Goal: Information Seeking & Learning: Compare options

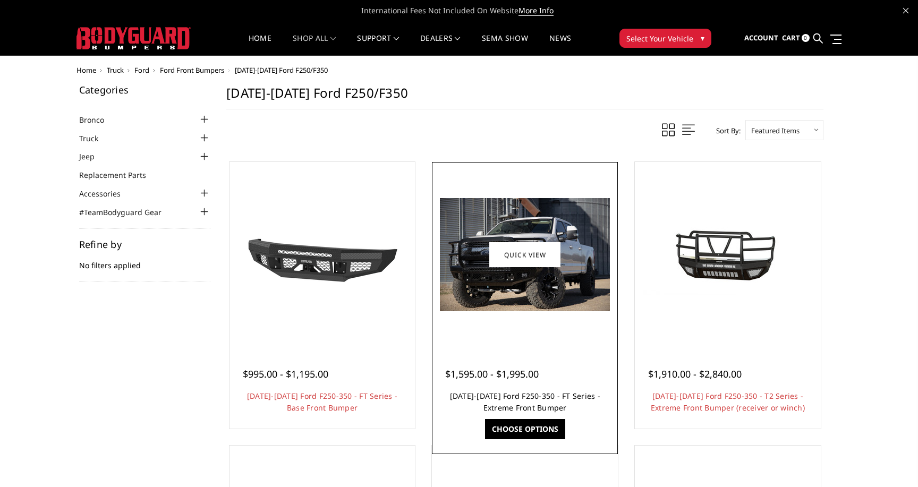
click at [474, 396] on link "[DATE]-[DATE] Ford F250-350 - FT Series - Extreme Front Bumper" at bounding box center [525, 402] width 150 height 22
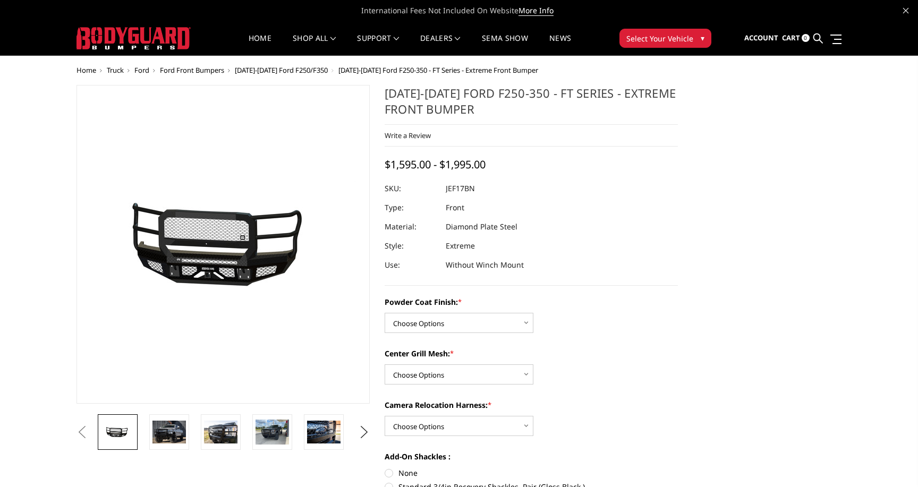
click at [435, 335] on div "Powder Coat Finish: * Choose Options Bare Metal Gloss Black Powder Coat Texture…" at bounding box center [531, 428] width 293 height 262
click at [235, 450] on link at bounding box center [221, 433] width 40 height 36
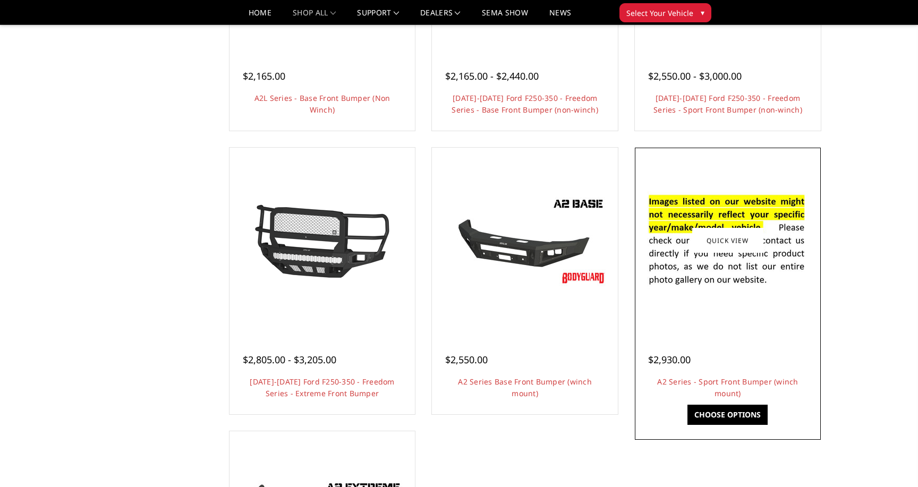
scroll to position [567, 0]
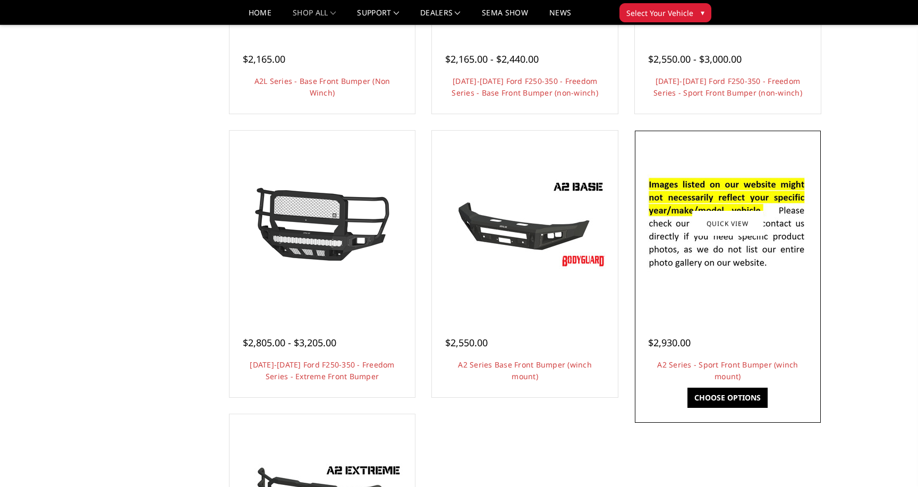
click at [761, 309] on div at bounding box center [728, 223] width 181 height 181
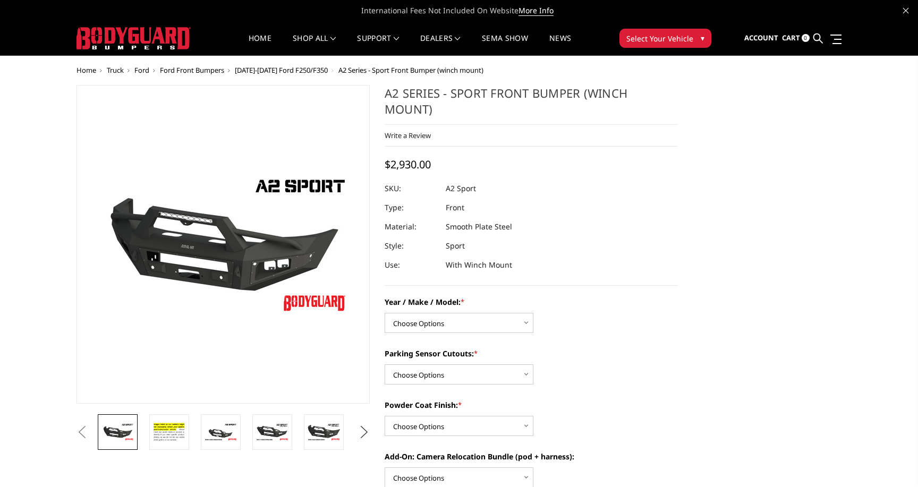
click at [363, 435] on button "Next" at bounding box center [365, 433] width 16 height 16
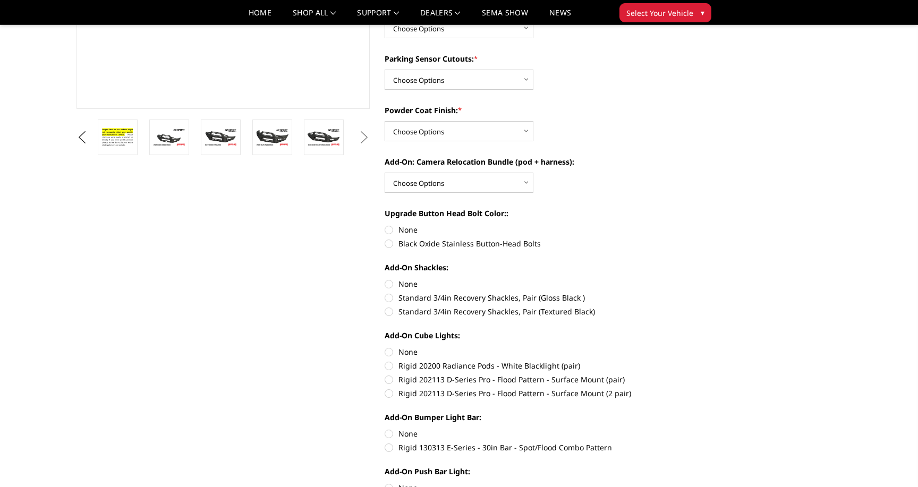
scroll to position [260, 0]
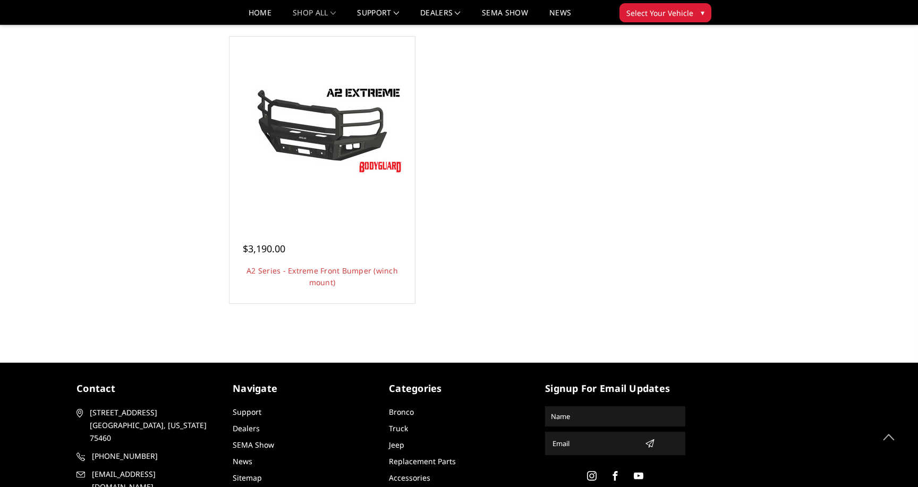
scroll to position [928, 0]
